Goal: Use online tool/utility: Utilize a website feature to perform a specific function

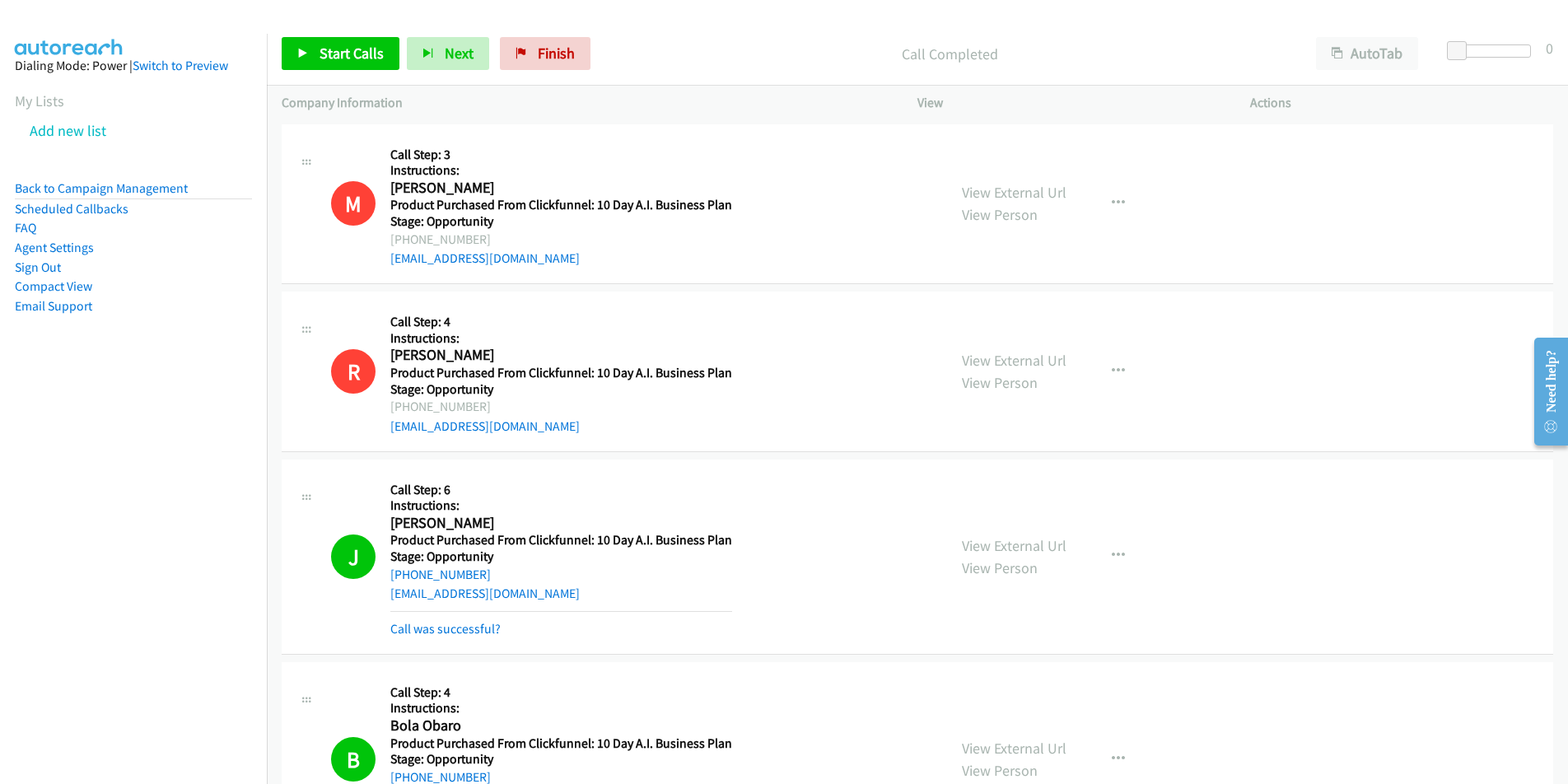
scroll to position [1139, 0]
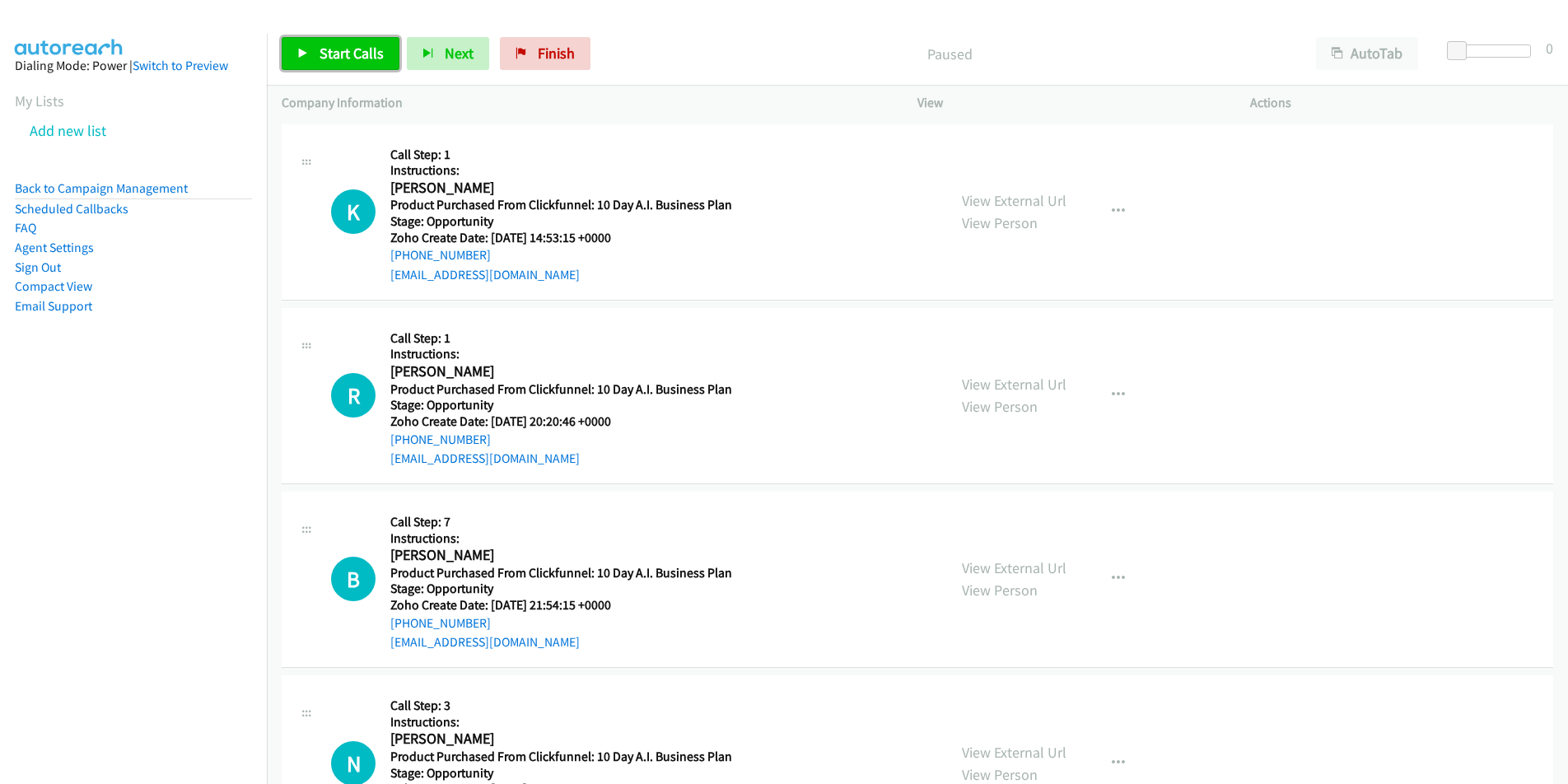
click at [355, 53] on span "Start Calls" at bounding box center [351, 53] width 65 height 19
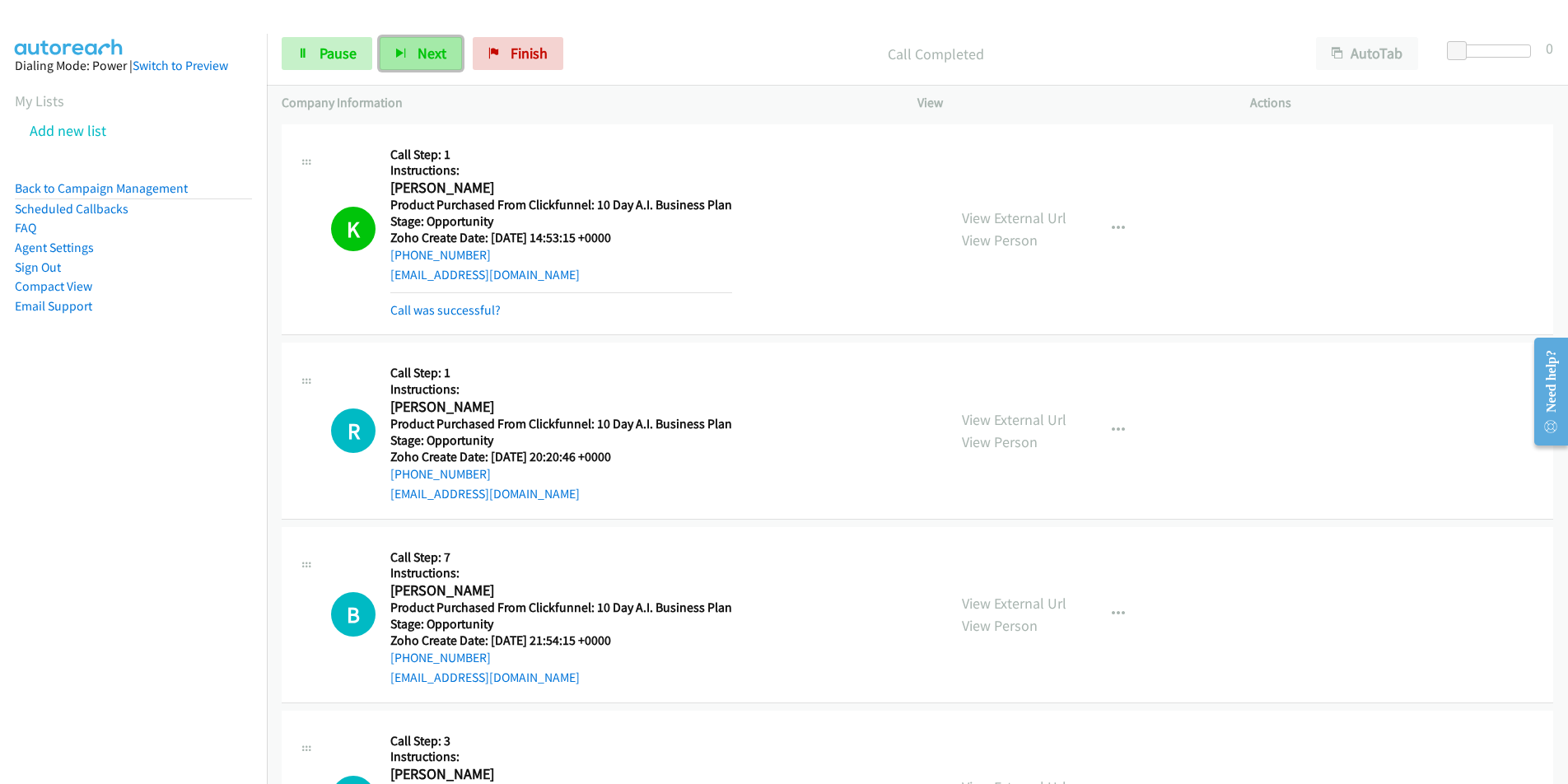
click at [408, 53] on button "Next" at bounding box center [421, 54] width 82 height 33
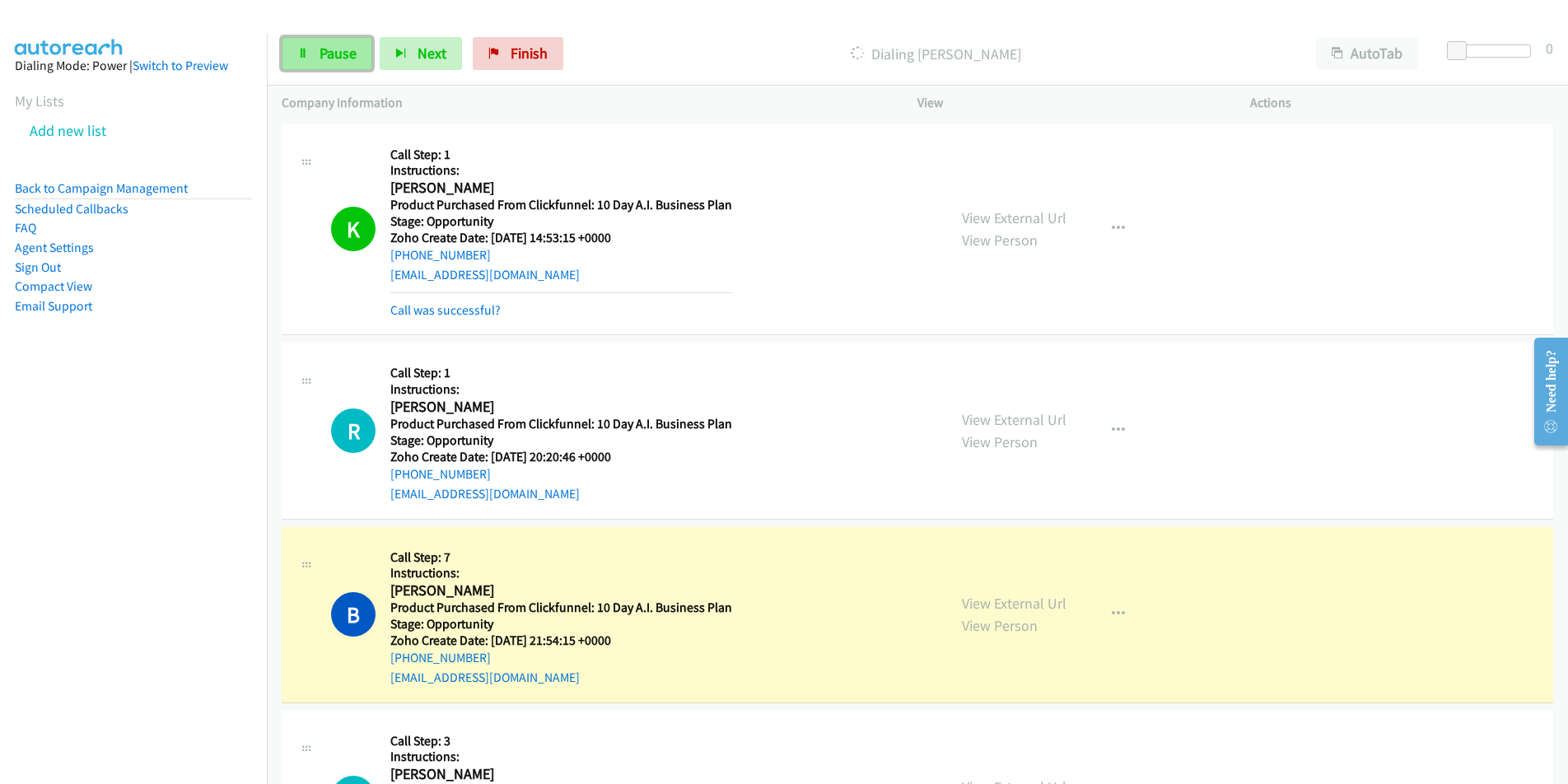
click at [330, 50] on span "Pause" at bounding box center [338, 53] width 37 height 19
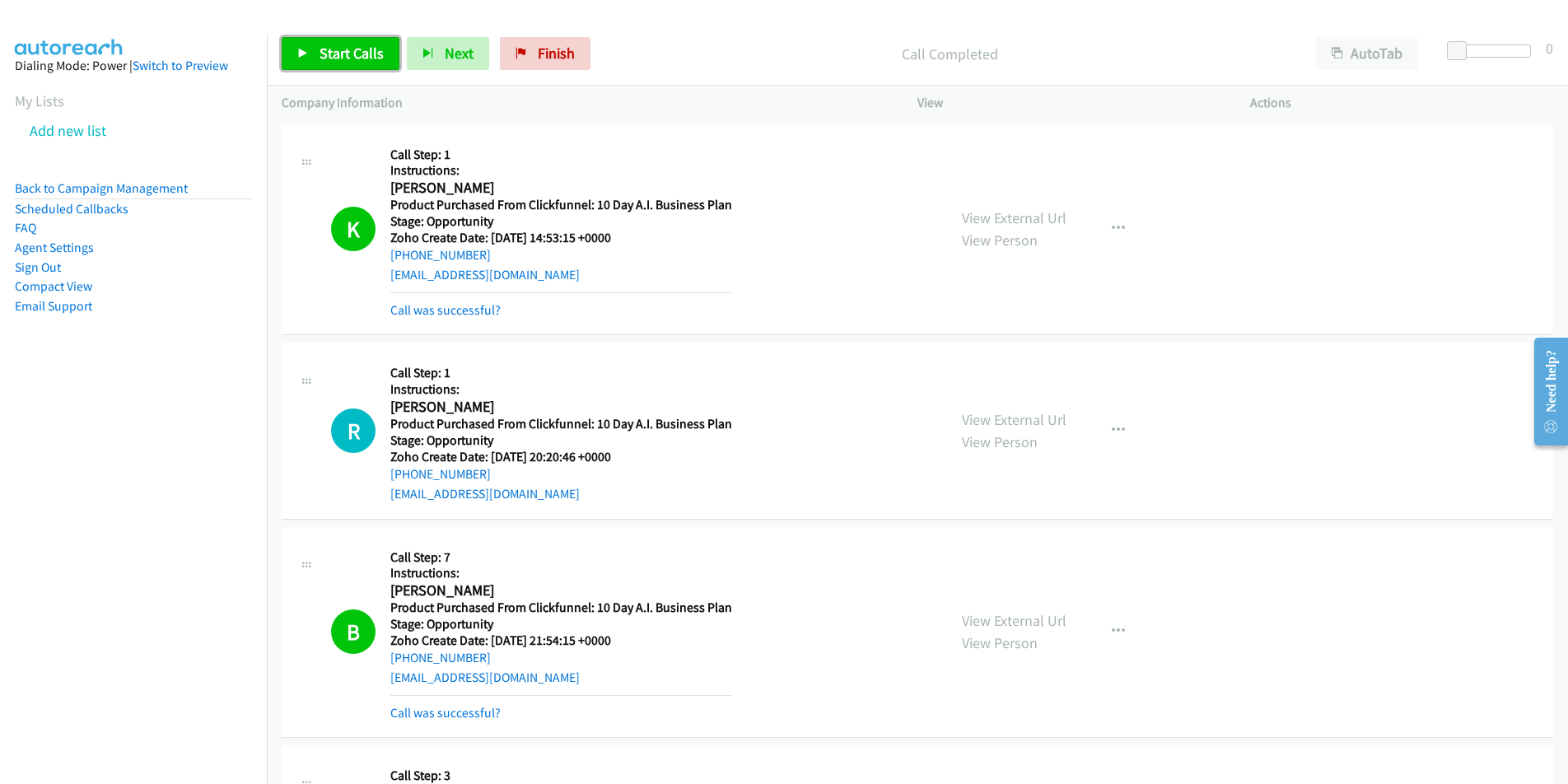
click at [321, 55] on span "Start Calls" at bounding box center [351, 53] width 65 height 19
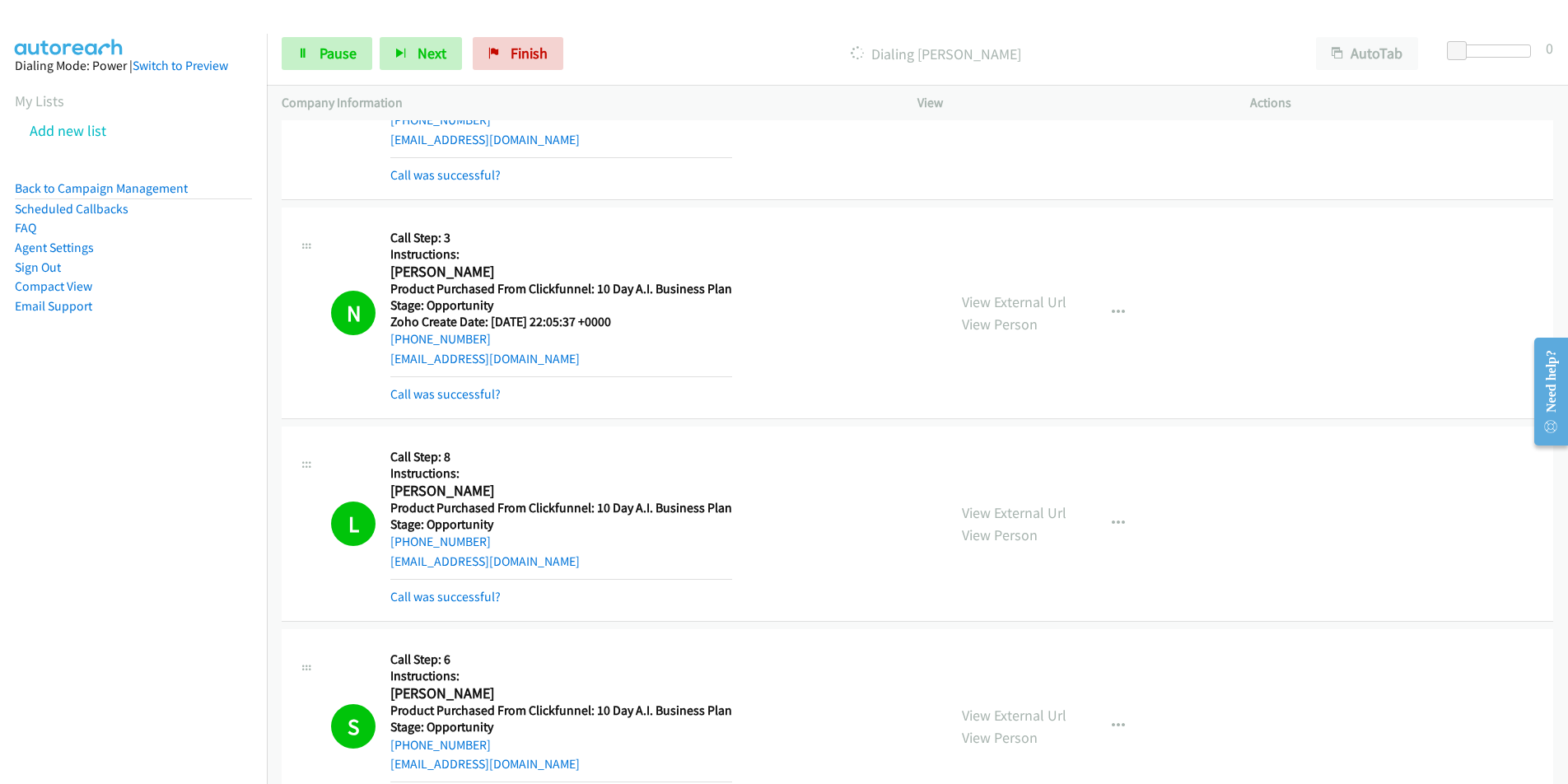
scroll to position [1107, 0]
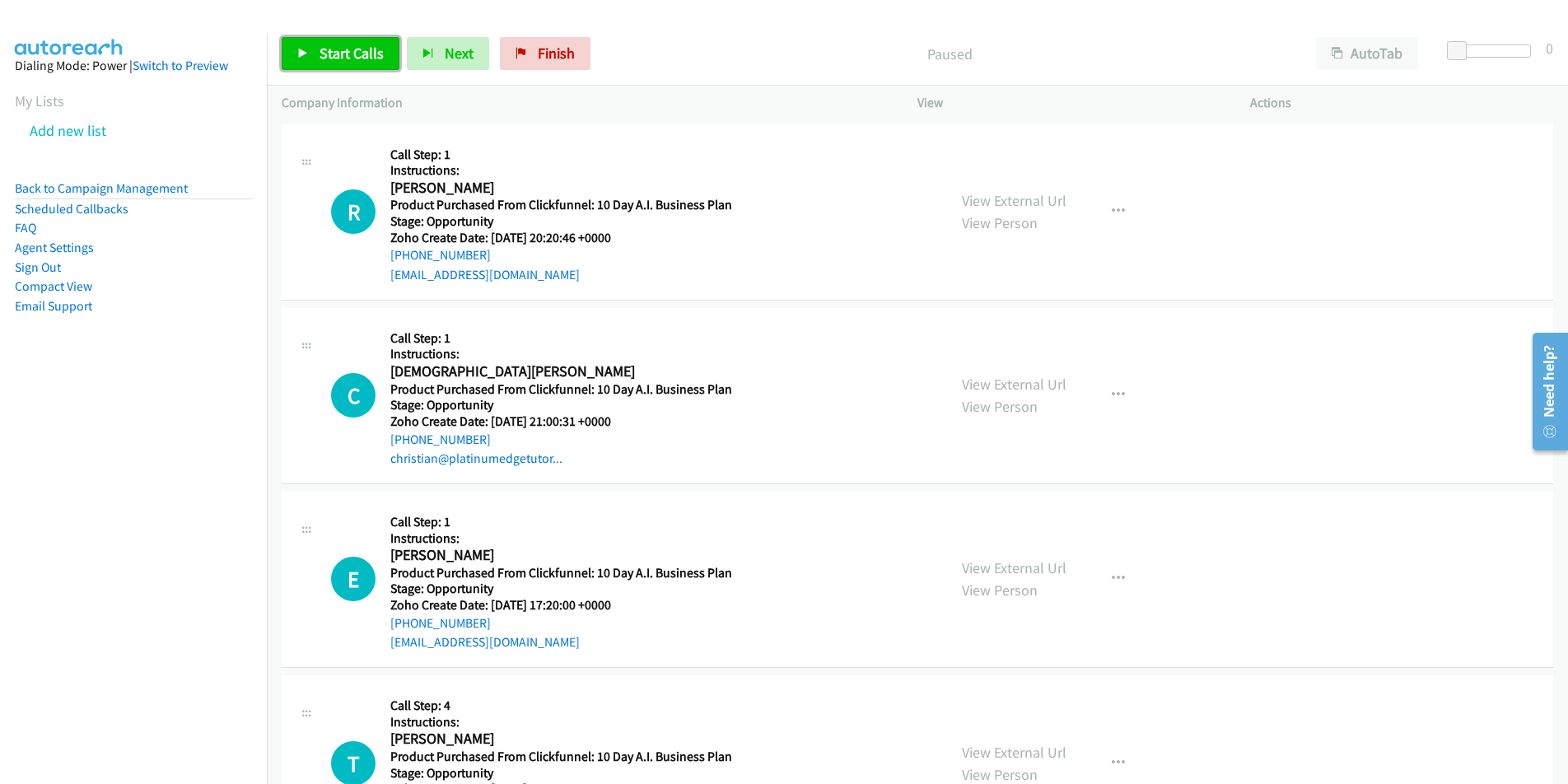
click at [392, 55] on link "Start Calls" at bounding box center [340, 54] width 117 height 33
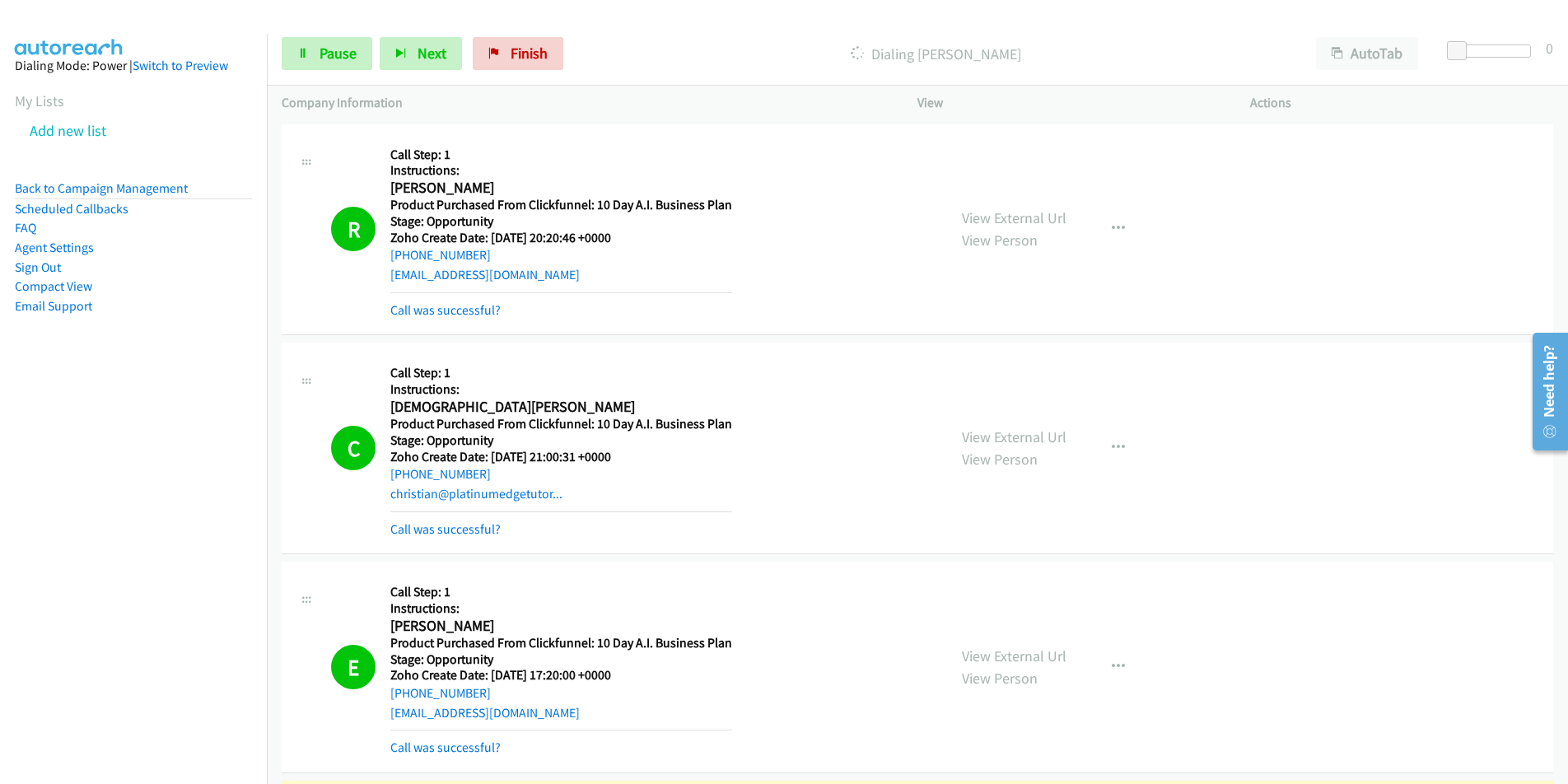
scroll to position [570, 0]
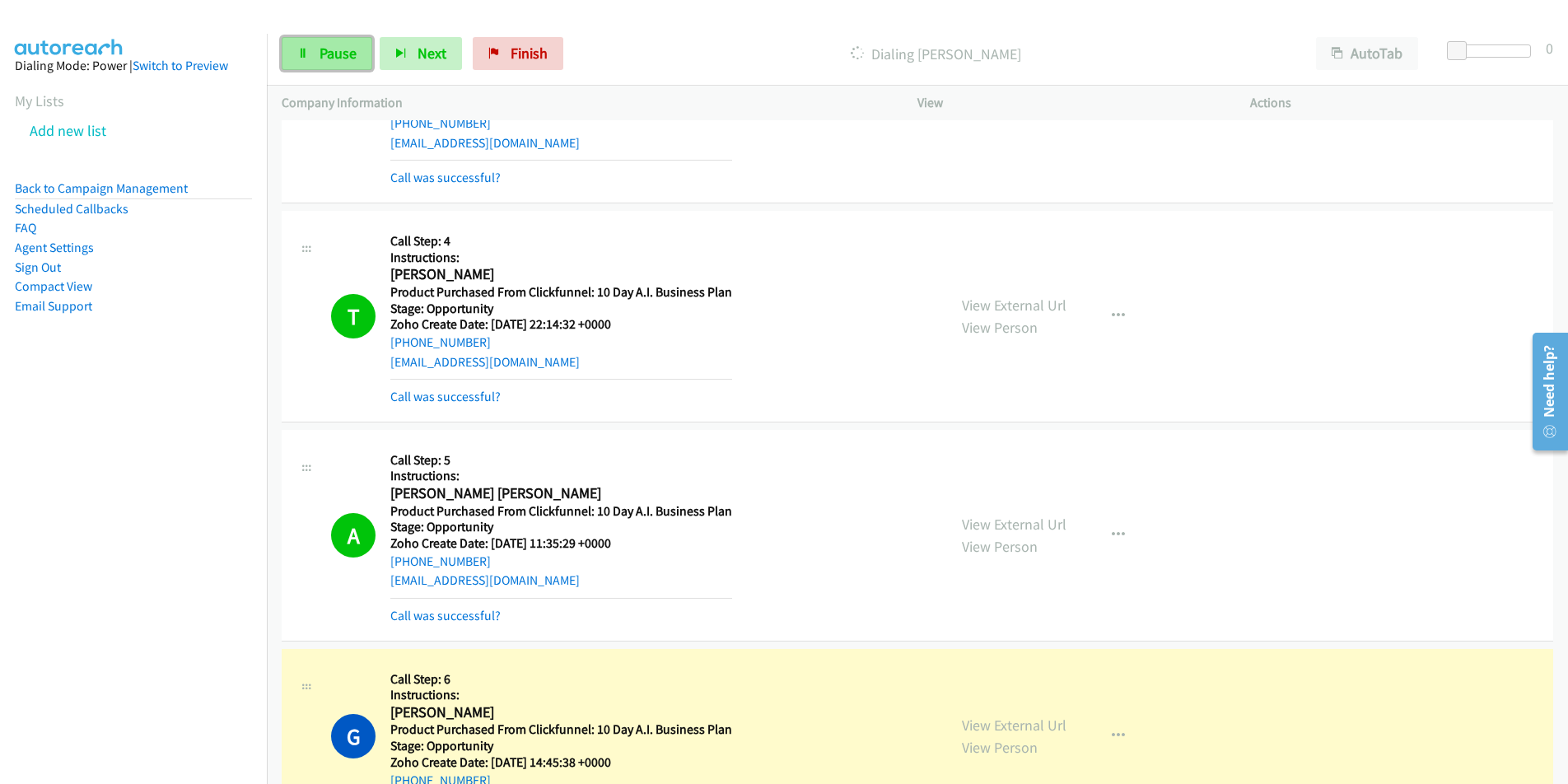
click at [327, 56] on span "Pause" at bounding box center [338, 53] width 37 height 19
